Goal: Check status: Check status

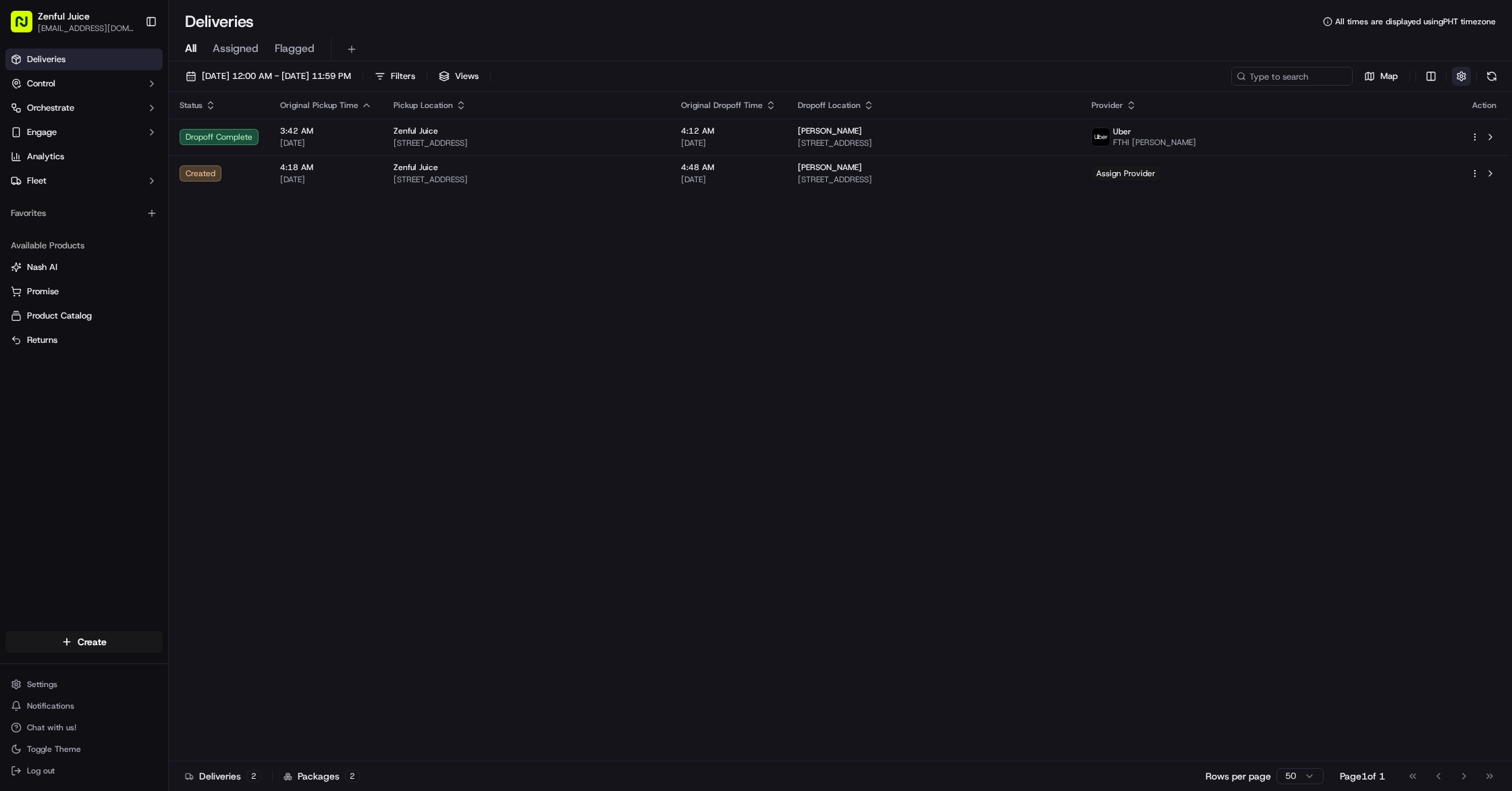
click at [1456, 69] on button "button" at bounding box center [1461, 75] width 19 height 19
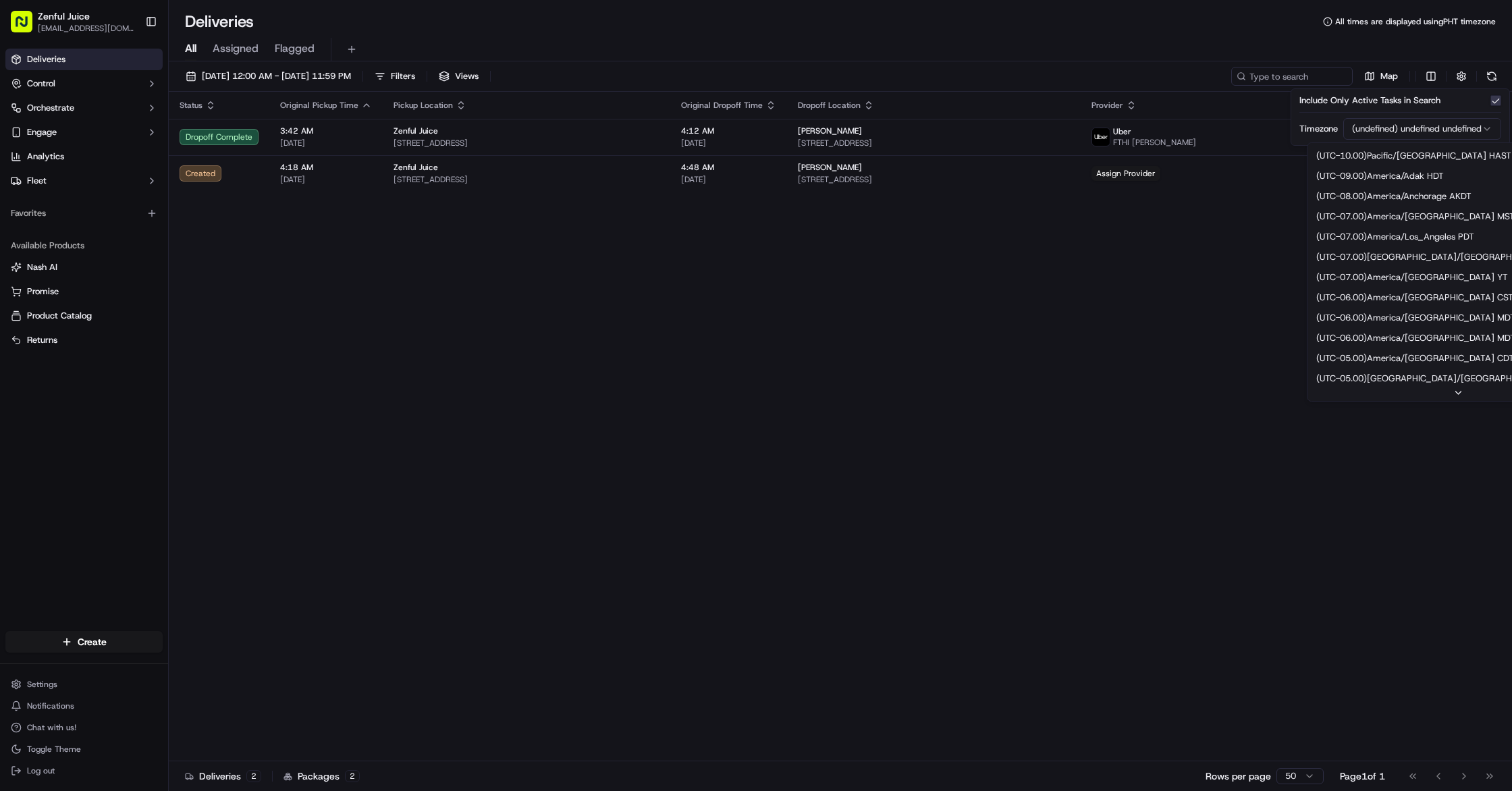
click at [1447, 128] on html "Zenful Juice [EMAIL_ADDRESS][DOMAIN_NAME] Toggle Sidebar Deliveries Control Orc…" at bounding box center [756, 395] width 1512 height 791
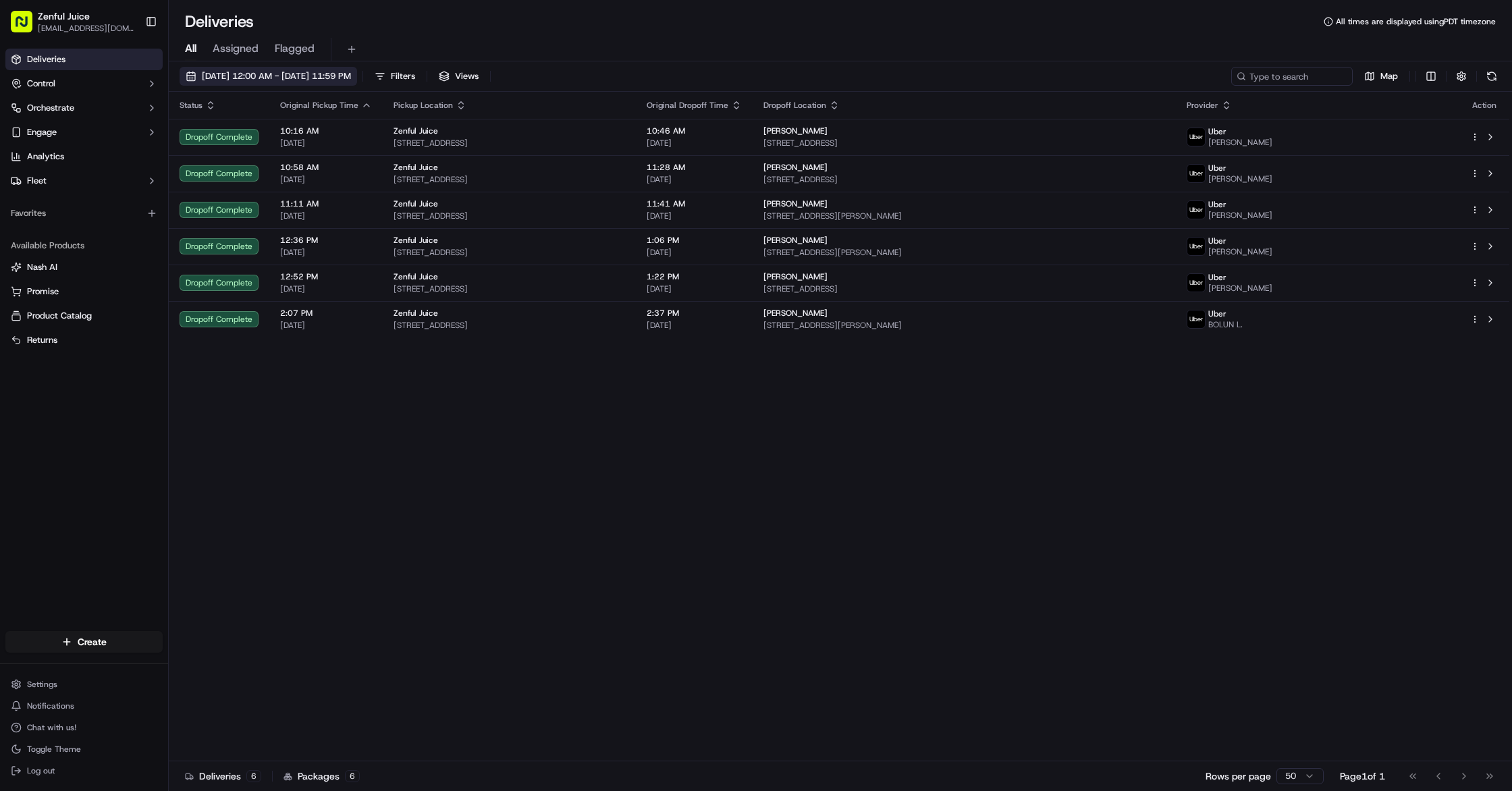
click at [331, 80] on span "[DATE] 12:00 AM - [DATE] 11:59 PM" at bounding box center [277, 76] width 149 height 12
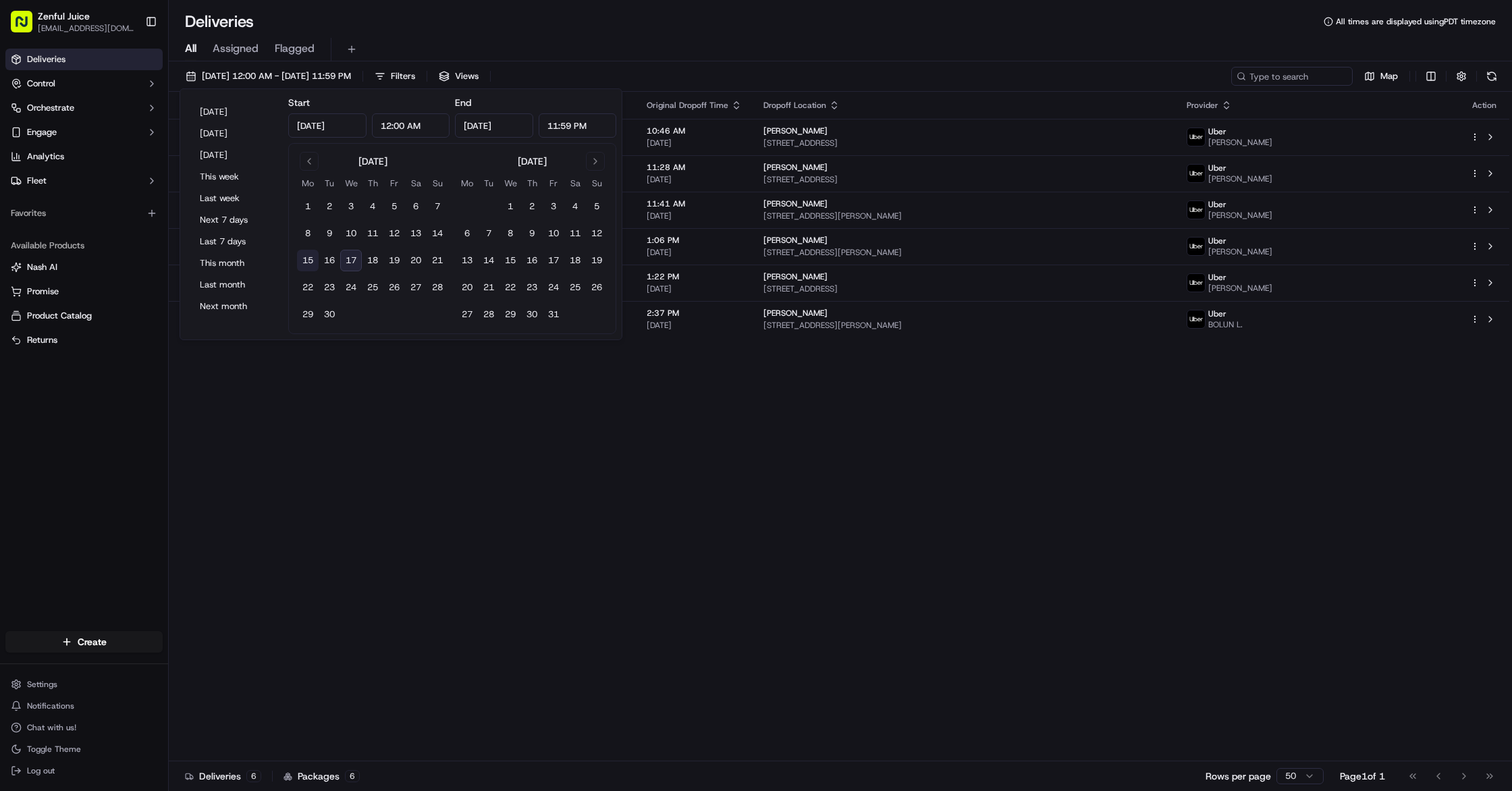
click at [309, 259] on button "15" at bounding box center [308, 260] width 21 height 21
type input "[DATE]"
type input "Sep 15, 2025"
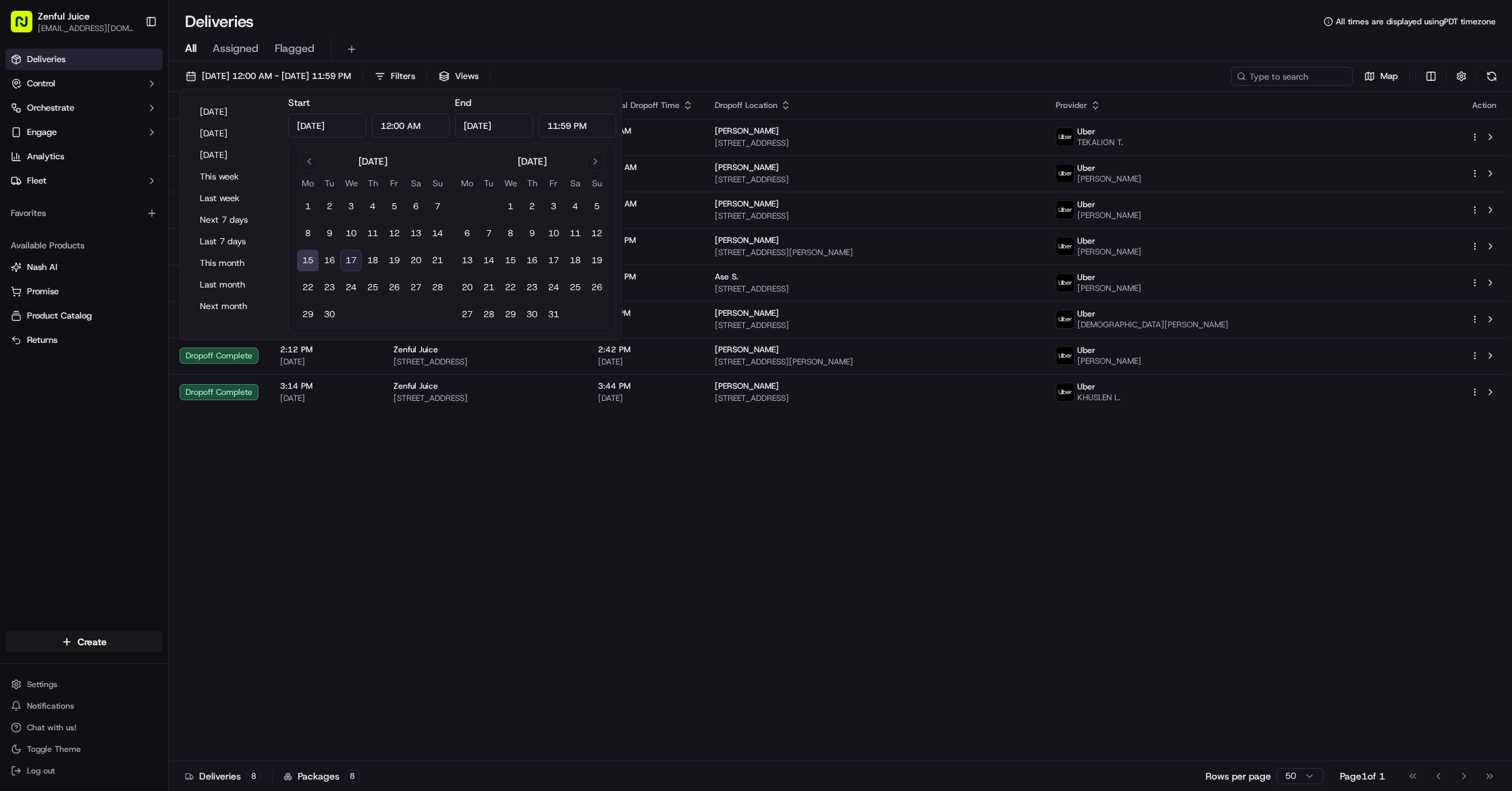
click at [309, 259] on button "15" at bounding box center [308, 260] width 21 height 21
click at [378, 574] on div "Status Original Pickup Time Pickup Location Original Dropoff Time Dropoff Locat…" at bounding box center [838, 427] width 1341 height 670
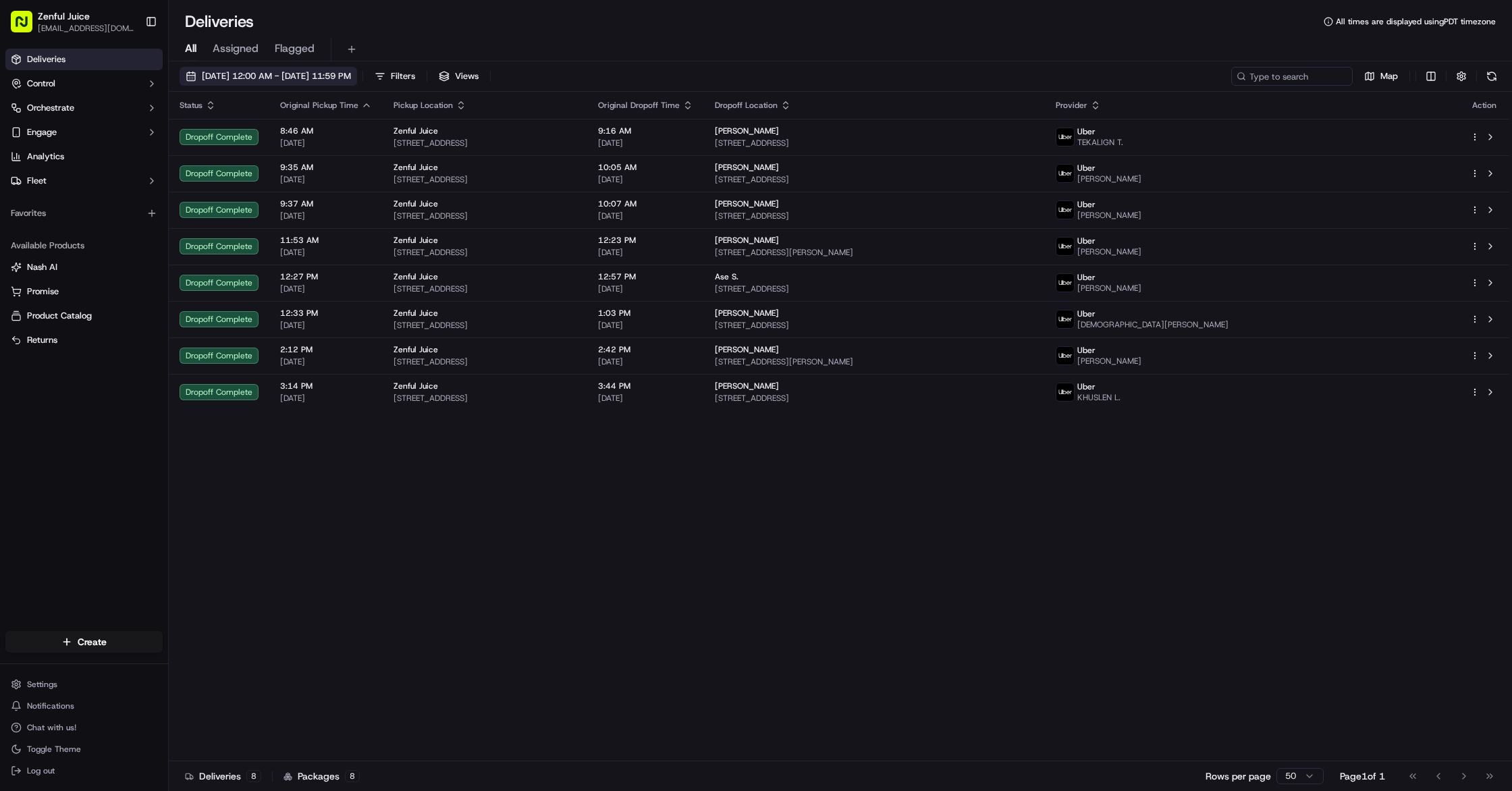
click at [339, 71] on span "09/15/2025 12:00 AM - 09/15/2025 11:59 PM" at bounding box center [277, 76] width 149 height 12
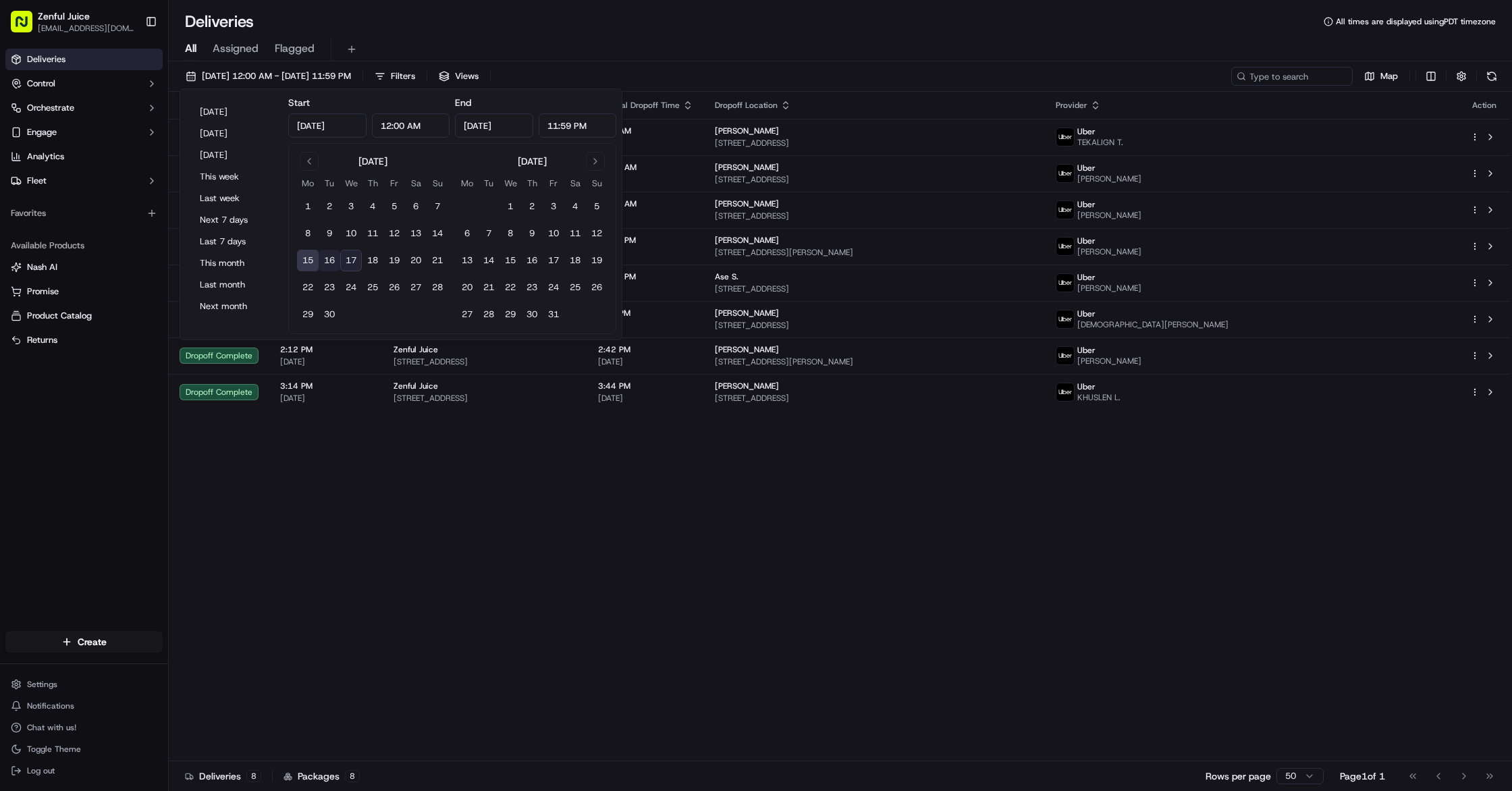
click at [331, 266] on button "16" at bounding box center [330, 260] width 21 height 21
type input "Sep 16, 2025"
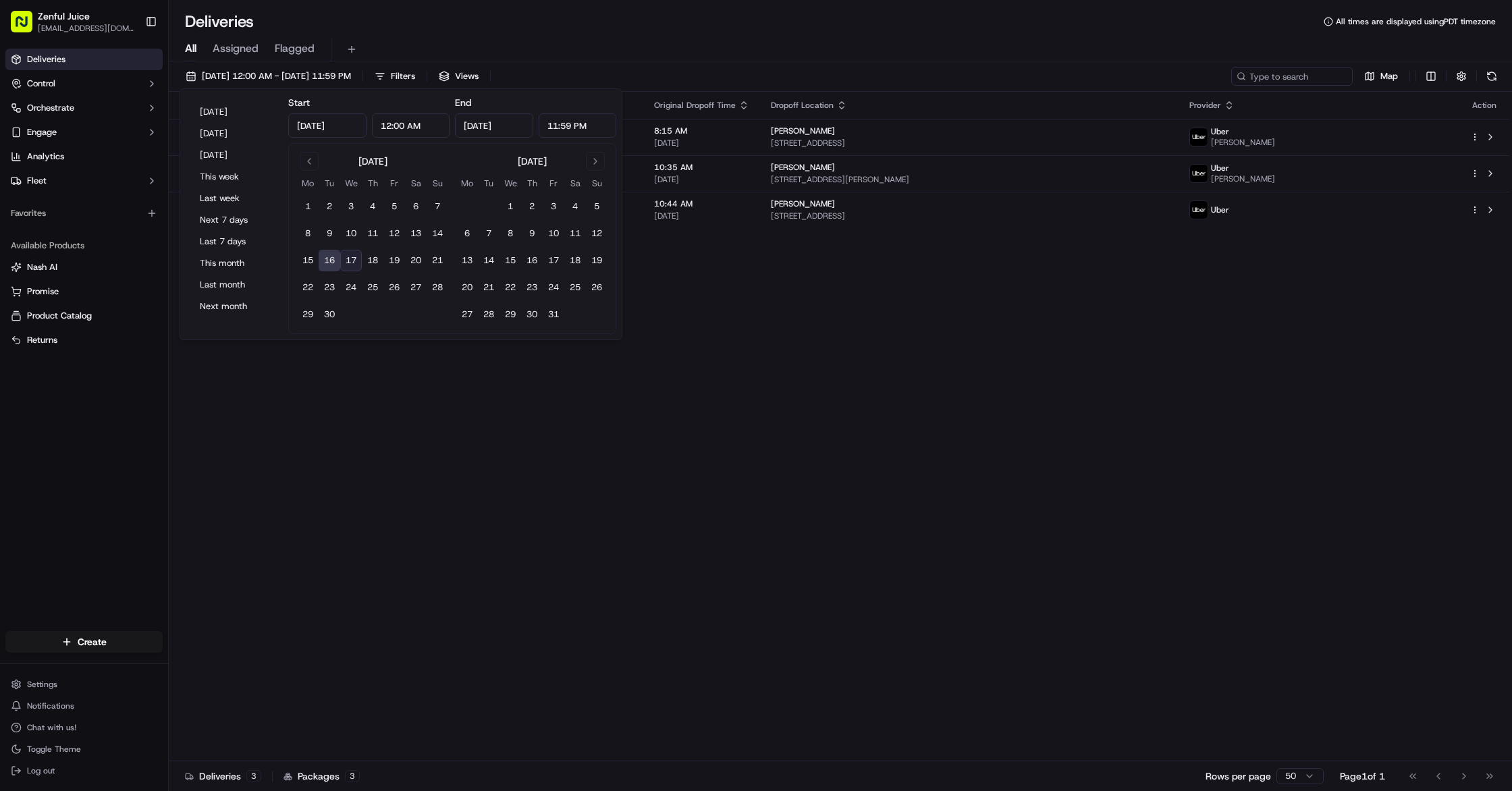
click at [331, 266] on button "16" at bounding box center [330, 260] width 21 height 21
click at [925, 387] on div "Status Original Pickup Time Pickup Location Original Dropoff Time Dropoff Locat…" at bounding box center [838, 427] width 1341 height 670
